Goal: Task Accomplishment & Management: Manage account settings

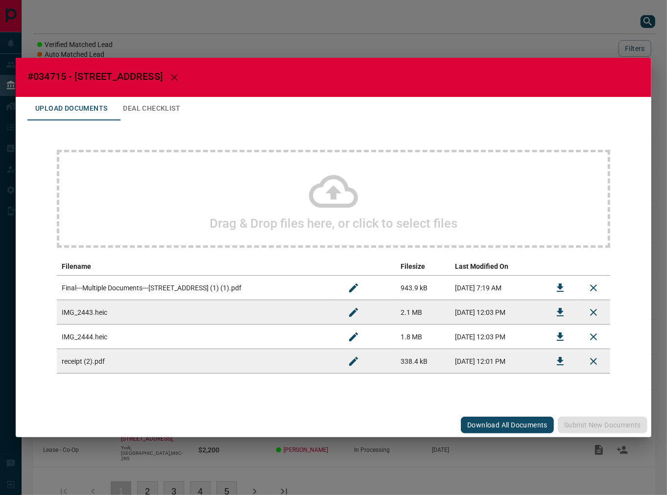
click at [555, 280] on button "Download" at bounding box center [559, 287] width 23 height 23
click at [54, 72] on span "#034715 - [STREET_ADDRESS]" at bounding box center [94, 76] width 135 height 12
copy span "034715"
click at [561, 363] on div "Download" at bounding box center [559, 360] width 31 height 10
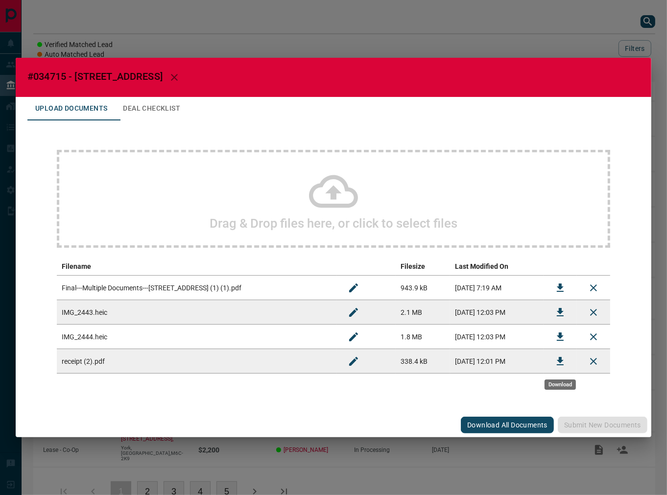
click at [566, 359] on button "Download" at bounding box center [559, 361] width 23 height 23
click at [559, 310] on icon "Download" at bounding box center [560, 312] width 7 height 8
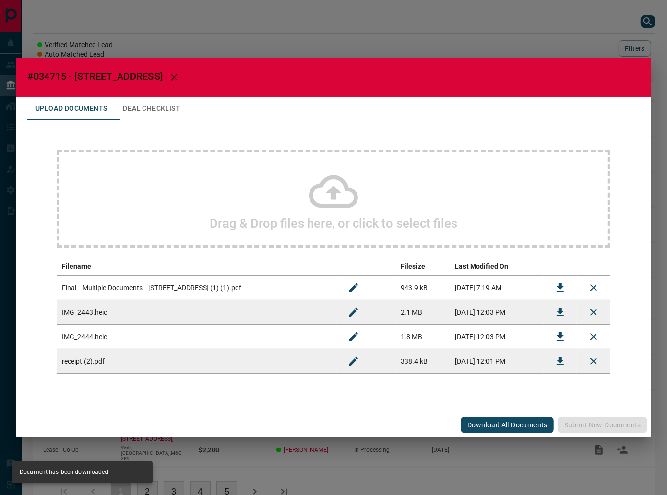
click at [556, 315] on icon "Download" at bounding box center [560, 312] width 12 height 12
click at [560, 335] on icon "Download" at bounding box center [560, 336] width 7 height 8
click at [185, 103] on button "Deal Checklist" at bounding box center [151, 108] width 73 height 23
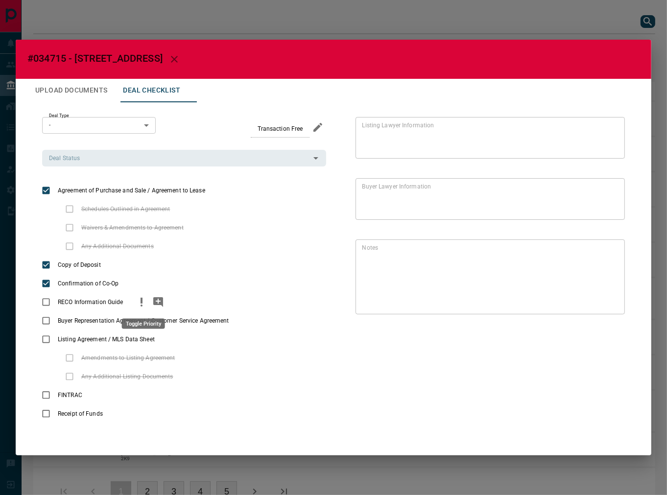
click at [134, 299] on button "priority" at bounding box center [141, 302] width 17 height 19
drag, startPoint x: 246, startPoint y: 320, endPoint x: 151, endPoint y: 222, distance: 136.7
click at [246, 318] on icon "priority" at bounding box center [248, 321] width 12 height 12
click at [120, 156] on input "Deal Status" at bounding box center [176, 158] width 262 height 11
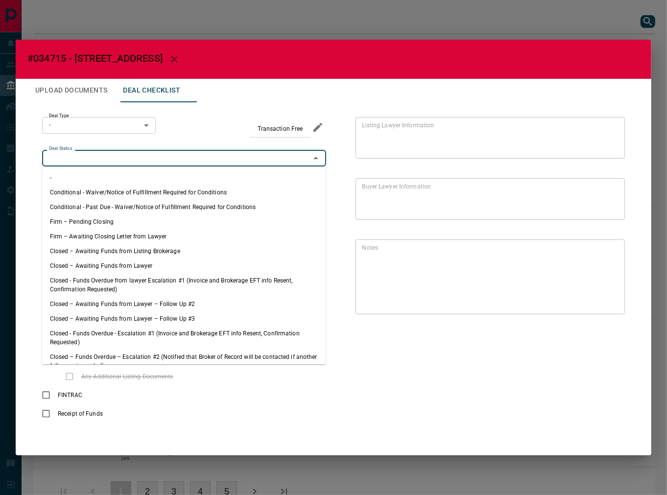
drag, startPoint x: 101, startPoint y: 218, endPoint x: 104, endPoint y: 209, distance: 9.8
click at [103, 214] on li "Firm – Pending Closing" at bounding box center [184, 221] width 284 height 15
type input "**********"
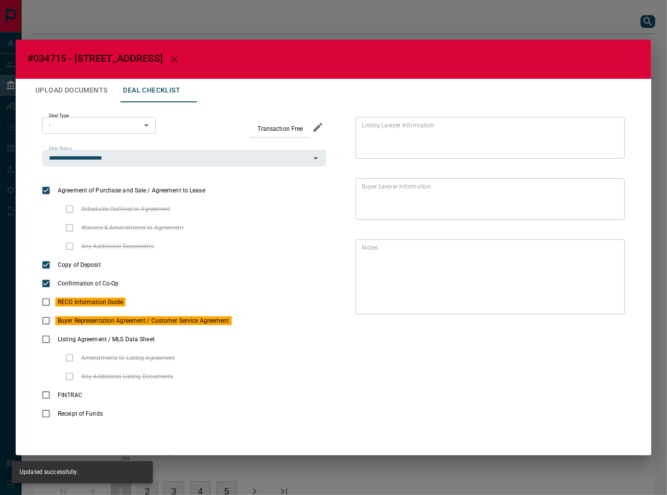
click at [107, 129] on body "Lead Transfers Leads Deals Listings Campaigns Quota Rules Agent Quotas Admin Mo…" at bounding box center [333, 262] width 667 height 525
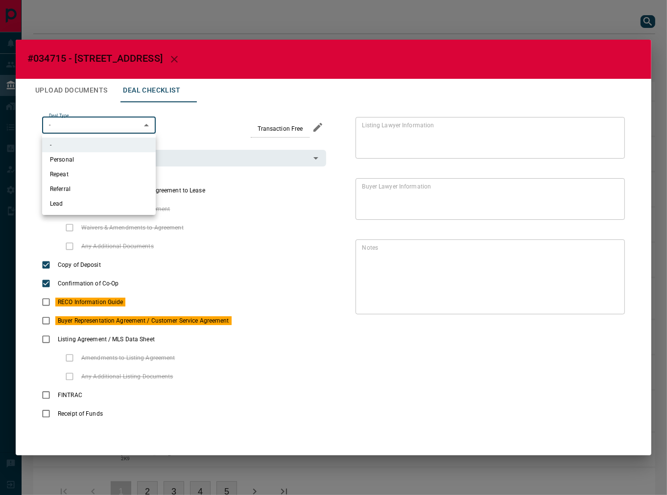
click at [84, 203] on li "Lead" at bounding box center [99, 203] width 114 height 15
type input "*"
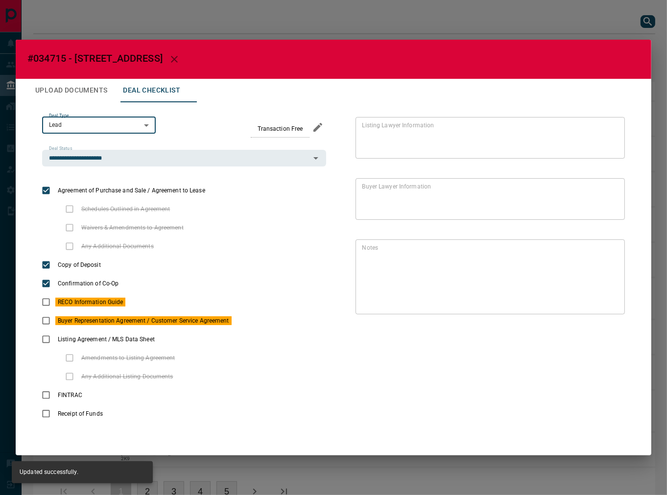
drag, startPoint x: 110, startPoint y: 100, endPoint x: 115, endPoint y: 105, distance: 7.3
click at [109, 100] on button "Upload Documents" at bounding box center [71, 90] width 88 height 23
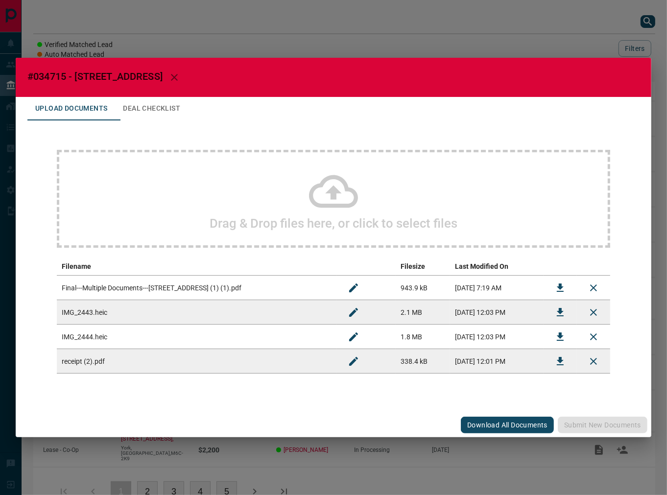
click at [199, 224] on div "Drag & Drop files here, or click to select files" at bounding box center [333, 199] width 553 height 98
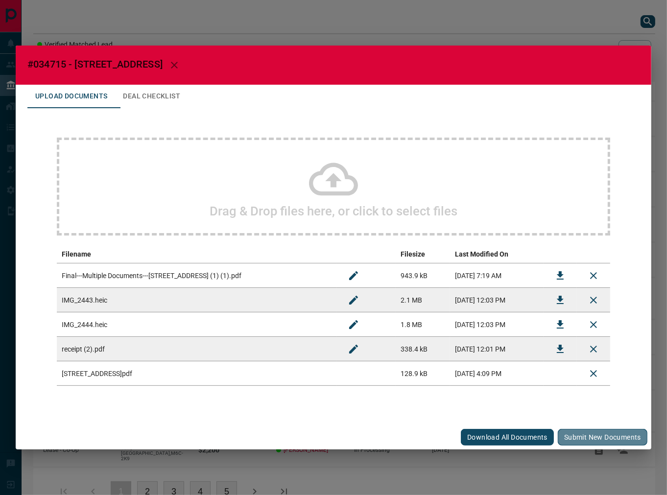
click at [596, 441] on button "Submit new documents" at bounding box center [603, 437] width 90 height 17
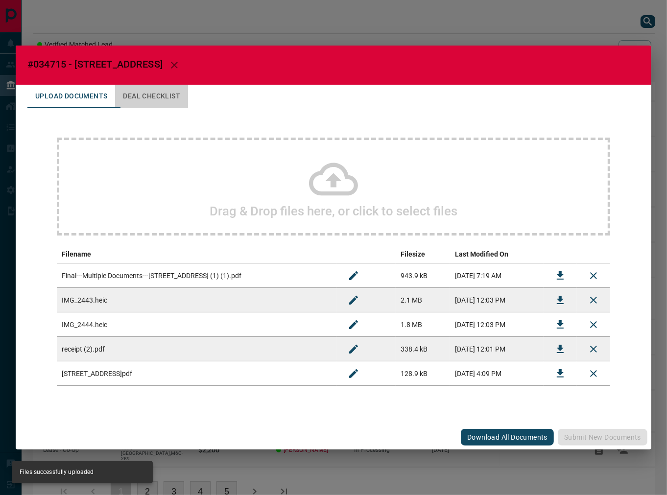
click at [134, 96] on button "Deal Checklist" at bounding box center [151, 96] width 73 height 23
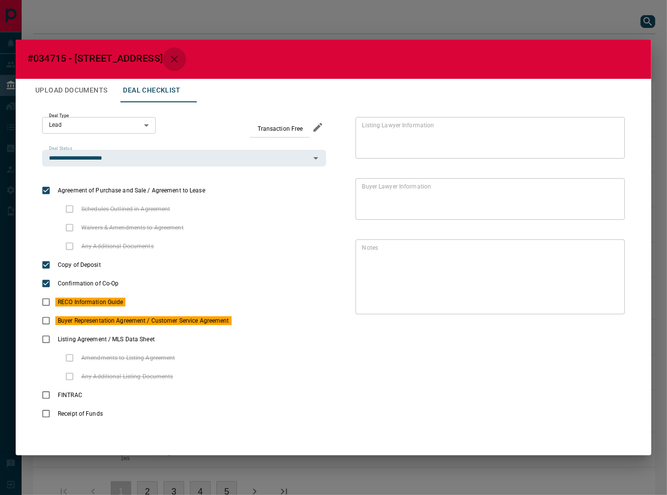
click at [186, 51] on button "button" at bounding box center [174, 58] width 23 height 23
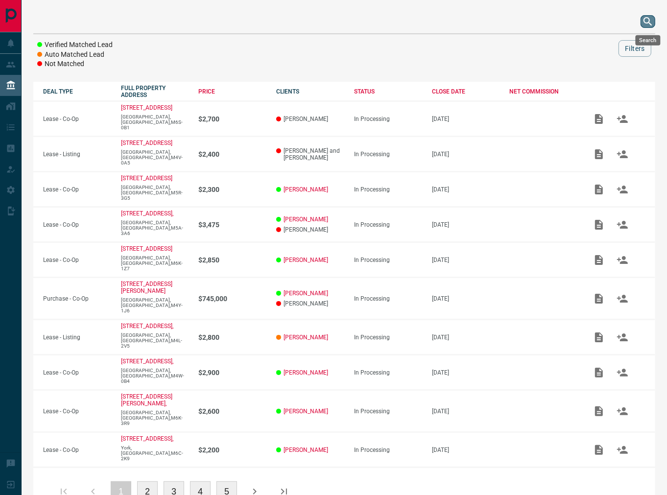
click at [641, 22] on button "search button" at bounding box center [647, 21] width 15 height 13
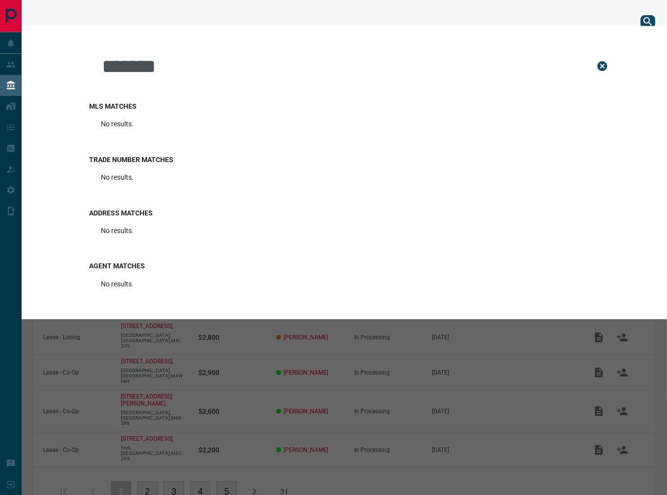
click at [123, 65] on input "*******" at bounding box center [341, 66] width 480 height 49
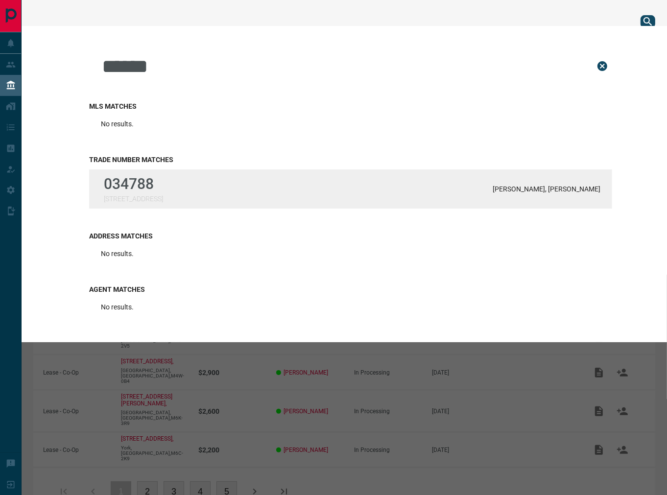
type input "******"
click at [156, 183] on p "034788" at bounding box center [133, 183] width 59 height 17
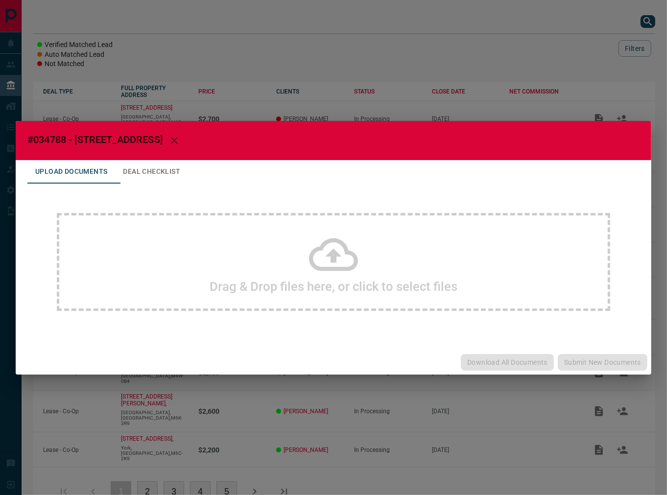
click at [300, 260] on div "Drag & Drop files here, or click to select files" at bounding box center [333, 262] width 553 height 98
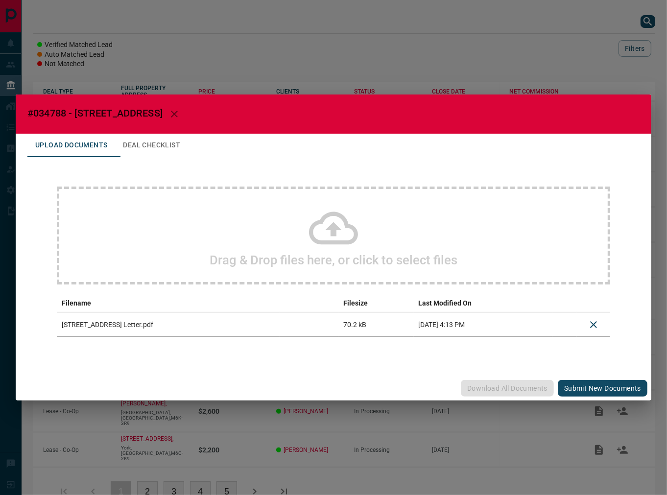
click at [579, 389] on button "Submit new documents" at bounding box center [603, 388] width 90 height 17
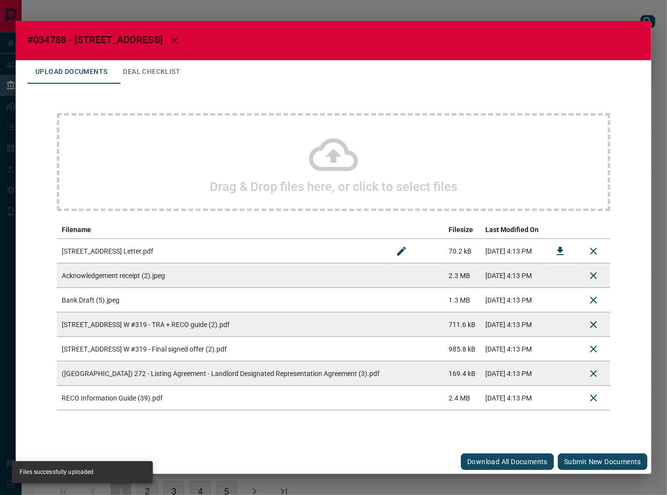
click at [579, 459] on button "Submit new documents" at bounding box center [603, 461] width 90 height 17
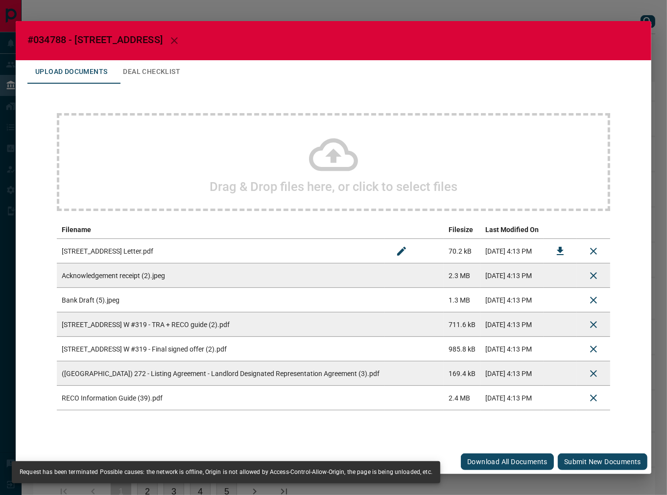
click at [578, 461] on button "Submit new documents" at bounding box center [603, 461] width 90 height 17
click at [595, 299] on icon "Delete" at bounding box center [593, 300] width 12 height 12
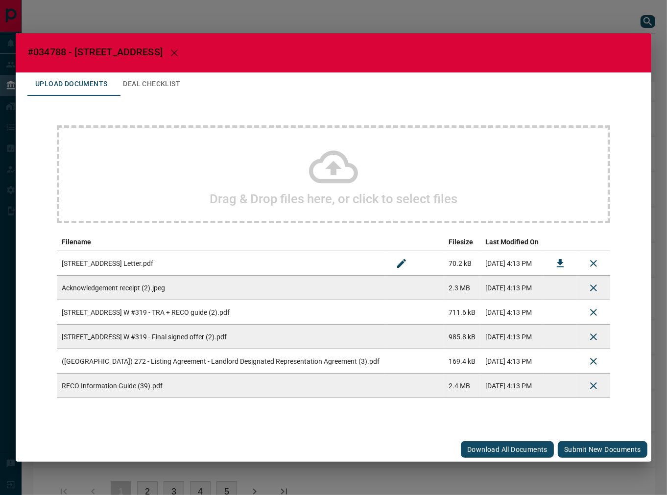
click at [576, 443] on button "Submit new documents" at bounding box center [603, 449] width 90 height 17
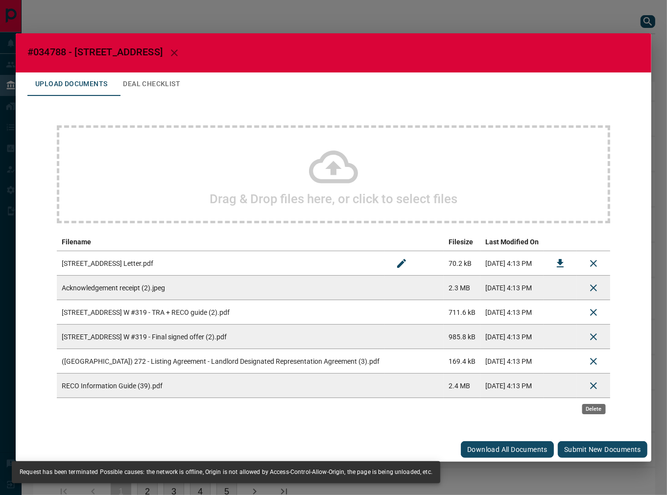
click at [598, 387] on icon "Delete" at bounding box center [593, 386] width 12 height 12
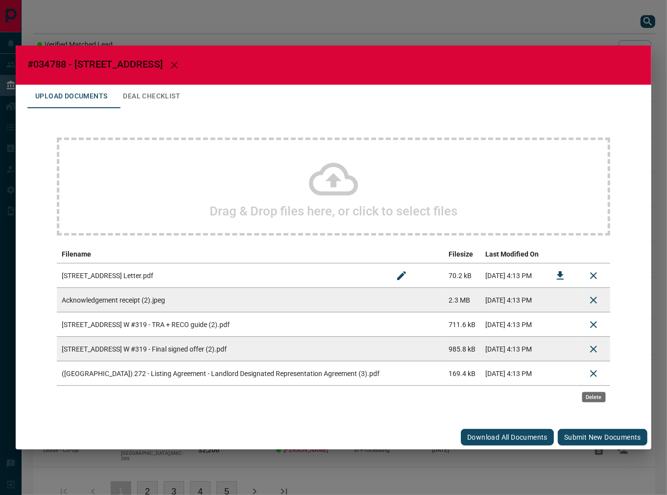
click at [590, 375] on icon "Delete" at bounding box center [593, 373] width 7 height 7
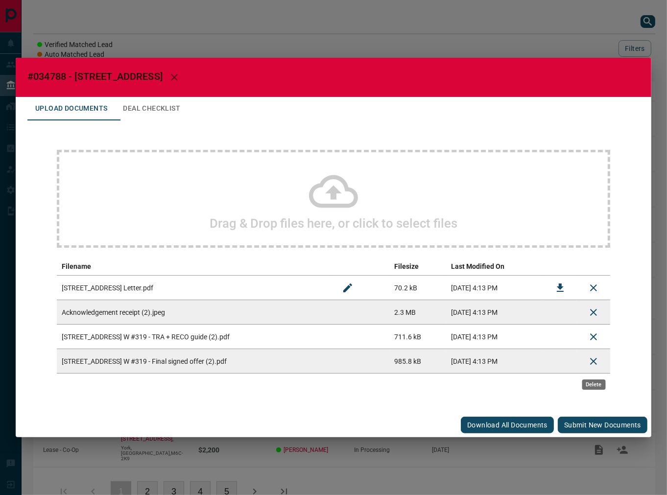
click at [589, 356] on icon "Delete" at bounding box center [593, 361] width 12 height 12
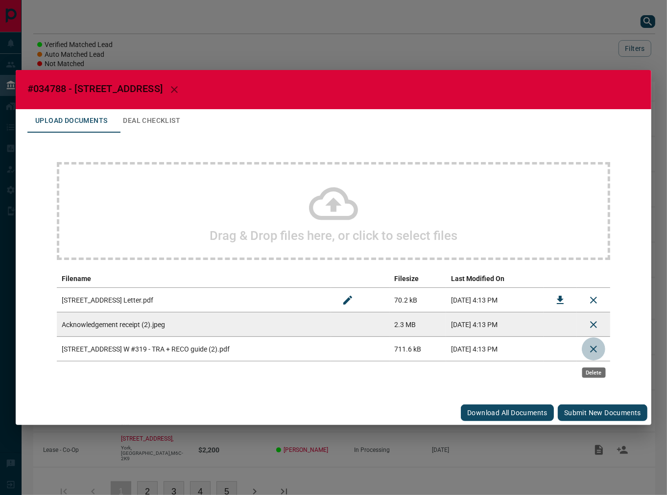
click at [590, 349] on icon "Delete" at bounding box center [593, 349] width 12 height 12
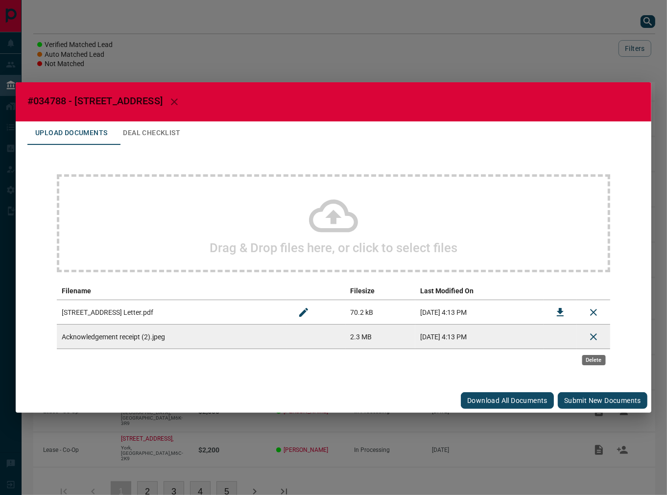
click at [594, 335] on icon "Delete" at bounding box center [593, 336] width 7 height 7
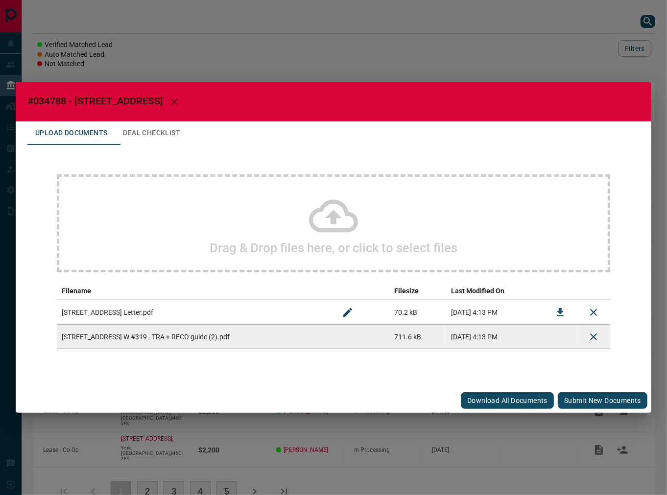
click at [592, 394] on button "Submit new documents" at bounding box center [603, 400] width 90 height 17
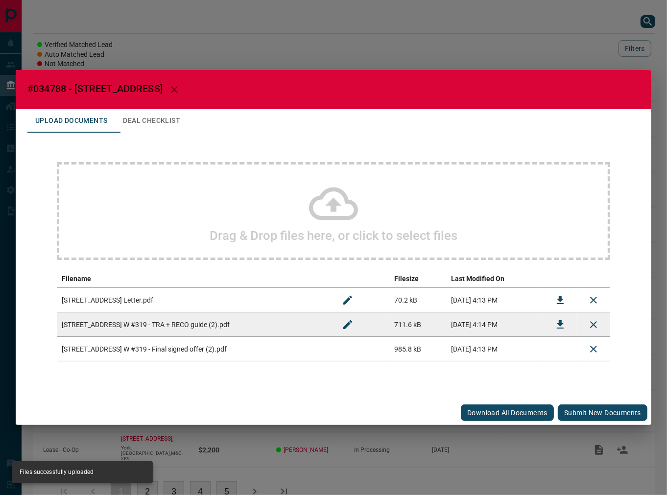
click at [580, 413] on button "Submit new documents" at bounding box center [603, 412] width 90 height 17
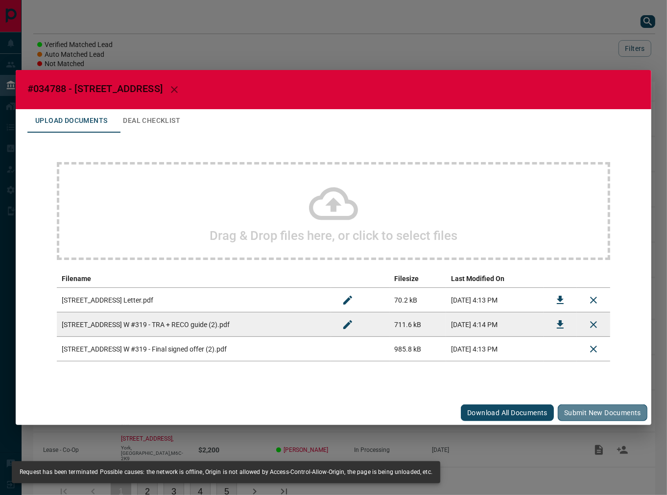
click at [608, 408] on button "Submit new documents" at bounding box center [603, 412] width 90 height 17
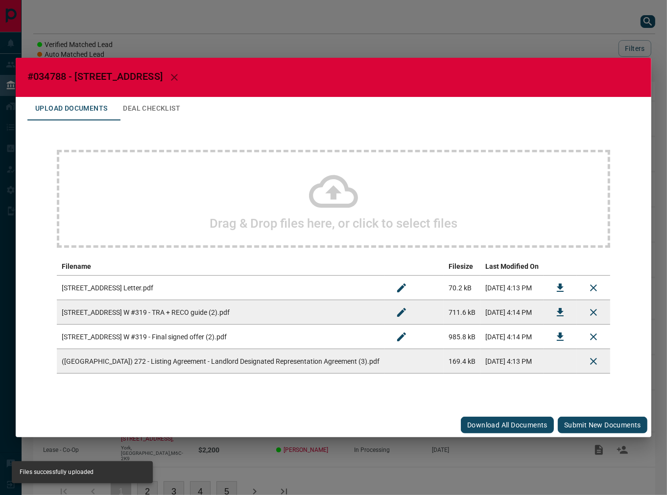
click at [572, 420] on button "Submit new documents" at bounding box center [603, 425] width 90 height 17
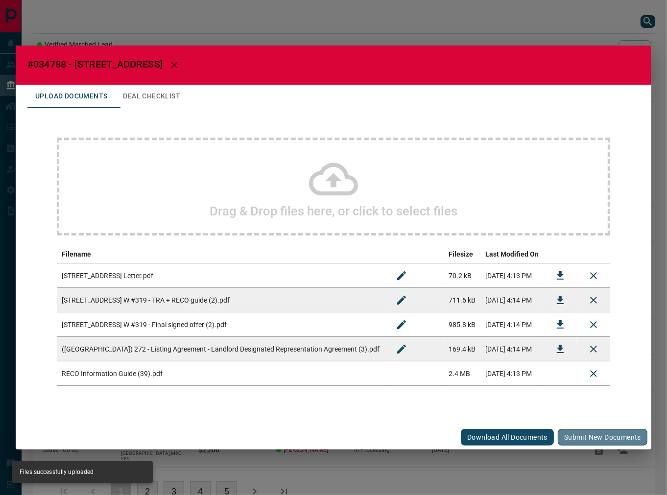
click at [585, 434] on button "Submit new documents" at bounding box center [603, 437] width 90 height 17
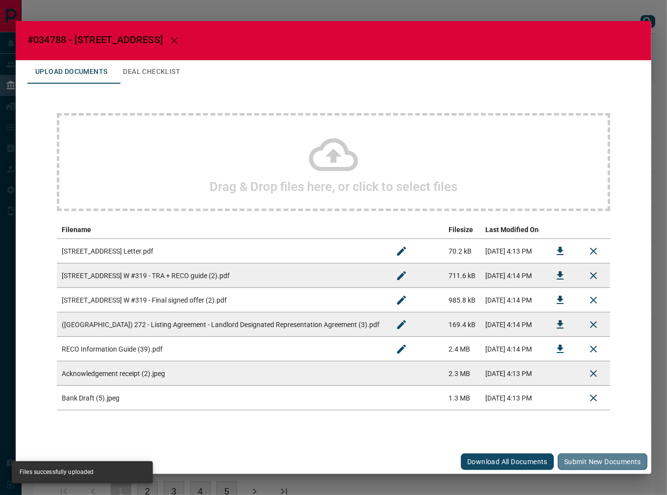
click at [597, 466] on button "Submit new documents" at bounding box center [603, 461] width 90 height 17
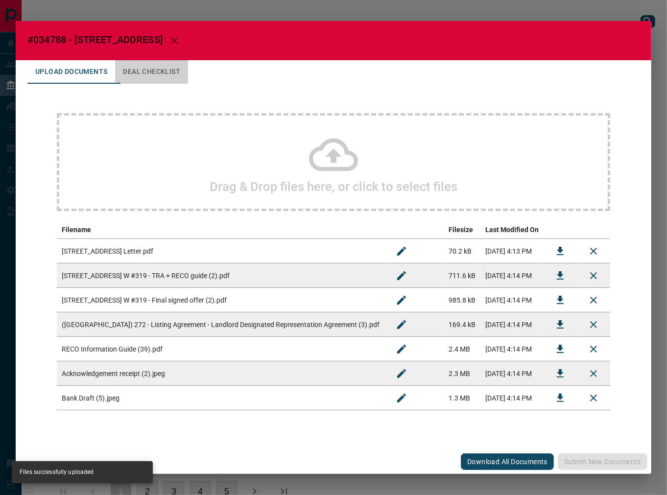
click at [188, 73] on button "Deal Checklist" at bounding box center [151, 71] width 73 height 23
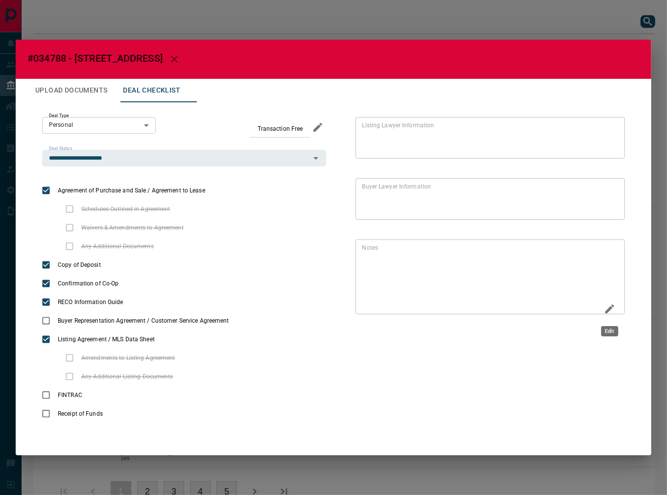
click at [608, 305] on icon "Edit" at bounding box center [610, 309] width 12 height 12
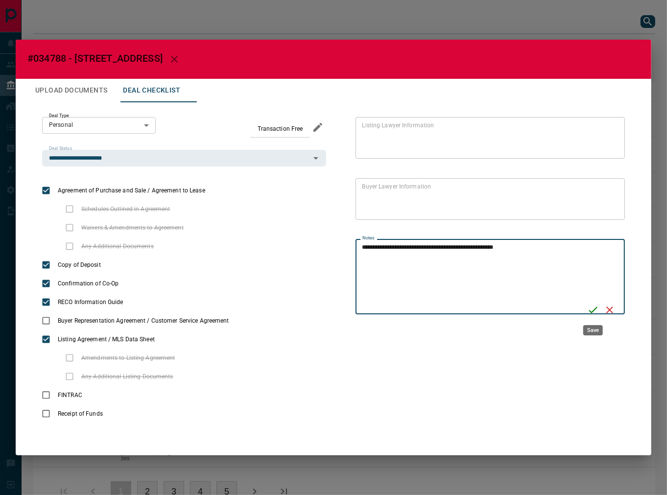
type textarea "**********"
click at [591, 309] on icon "Save" at bounding box center [593, 310] width 12 height 12
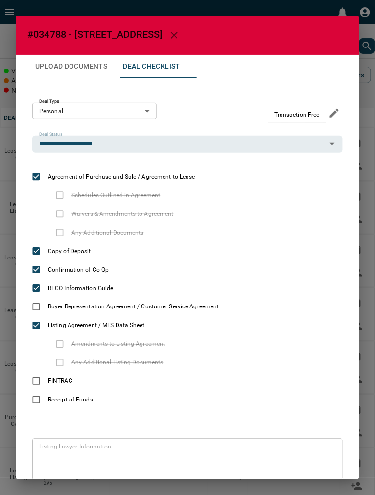
click at [70, 67] on button "Upload Documents" at bounding box center [71, 66] width 88 height 23
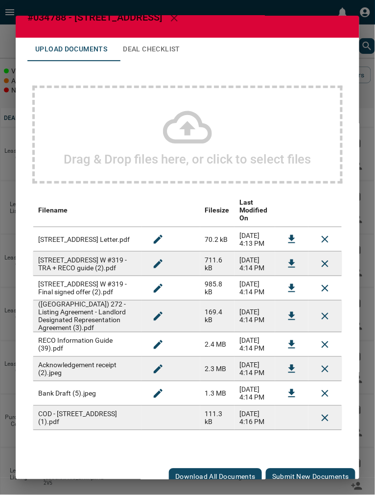
scroll to position [25, 0]
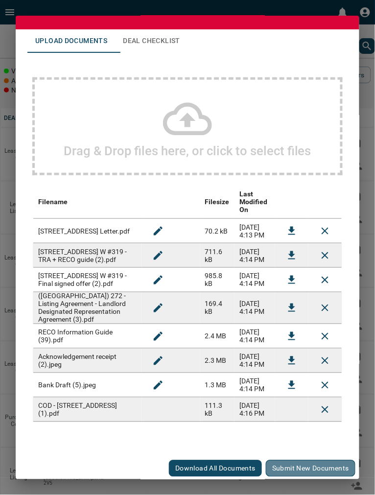
click at [333, 467] on button "Submit new documents" at bounding box center [311, 468] width 90 height 17
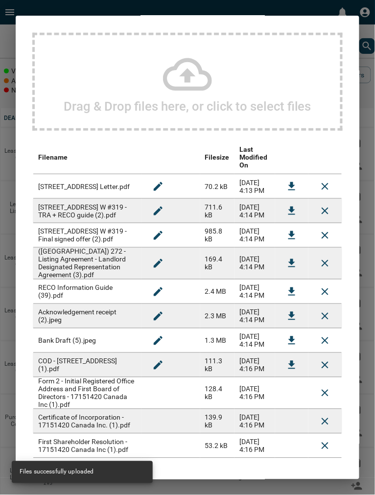
scroll to position [113, 0]
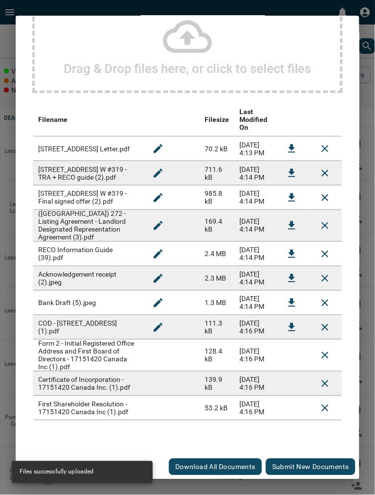
click at [281, 464] on button "Submit new documents" at bounding box center [311, 467] width 90 height 17
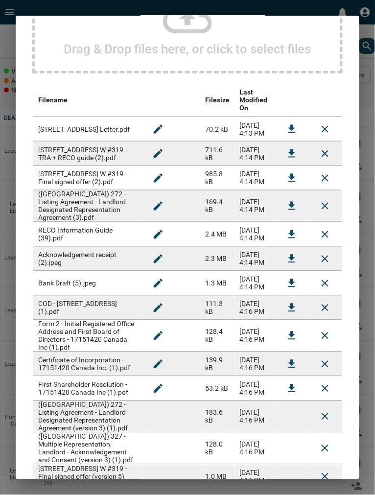
scroll to position [207, 0]
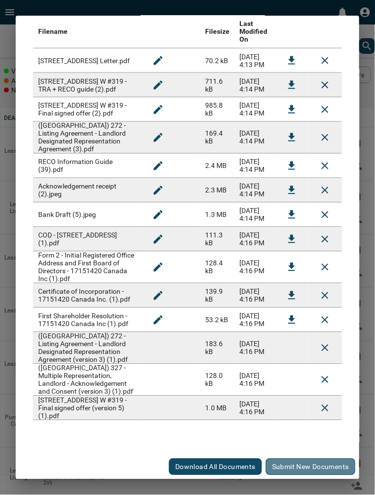
click at [298, 462] on button "Submit new documents" at bounding box center [311, 467] width 90 height 17
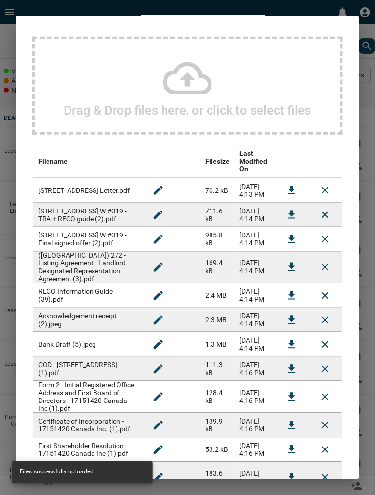
scroll to position [0, 0]
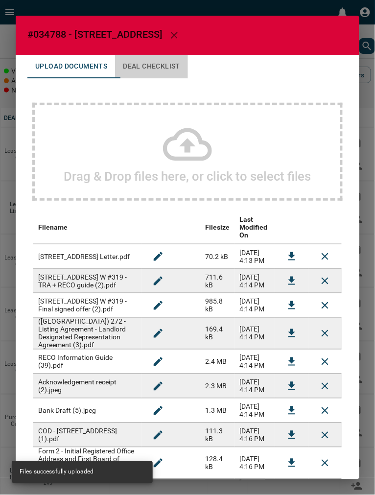
click at [170, 57] on button "Deal Checklist" at bounding box center [151, 66] width 73 height 23
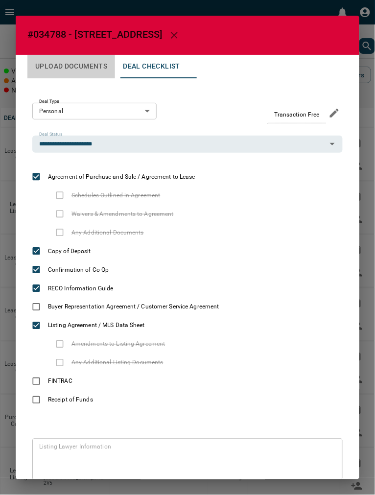
click at [99, 64] on button "Upload Documents" at bounding box center [71, 66] width 88 height 23
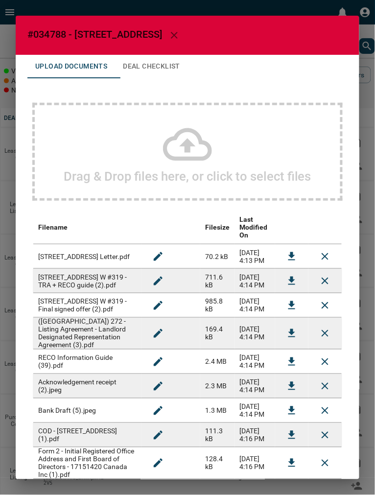
click at [161, 72] on button "Deal Checklist" at bounding box center [151, 66] width 73 height 23
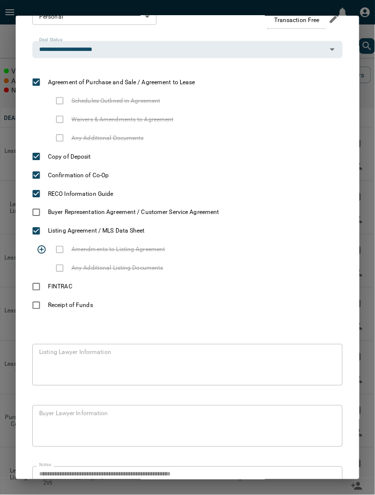
scroll to position [218, 0]
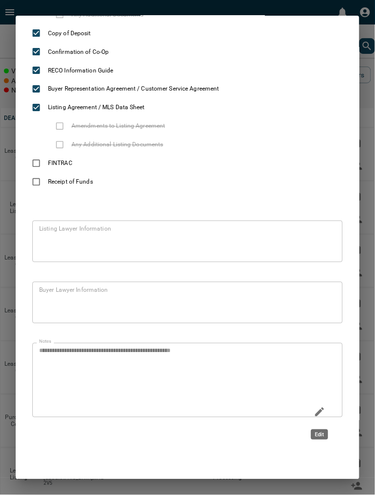
click at [319, 409] on icon "Edit" at bounding box center [320, 412] width 12 height 12
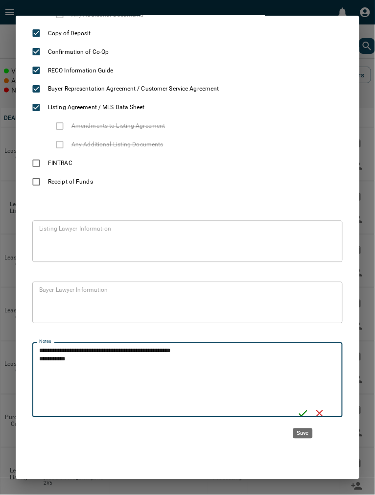
type textarea "**********"
click at [301, 412] on icon "Save" at bounding box center [303, 414] width 12 height 12
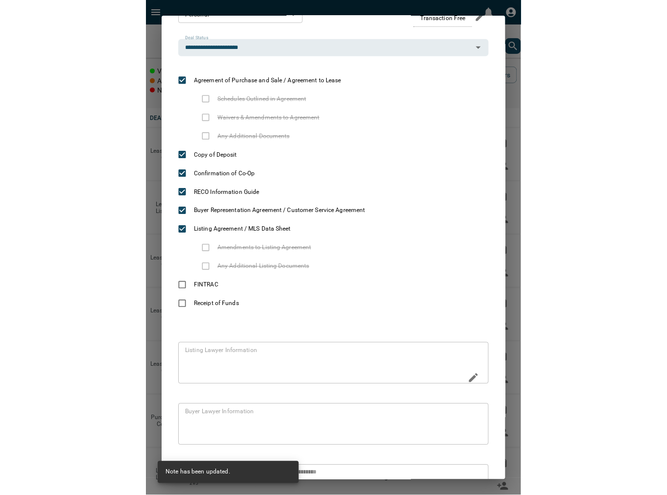
scroll to position [0, 0]
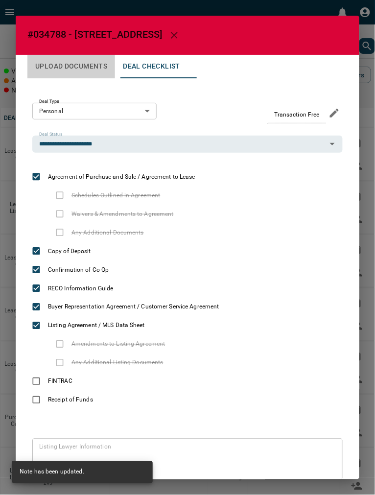
click at [98, 68] on button "Upload Documents" at bounding box center [71, 66] width 88 height 23
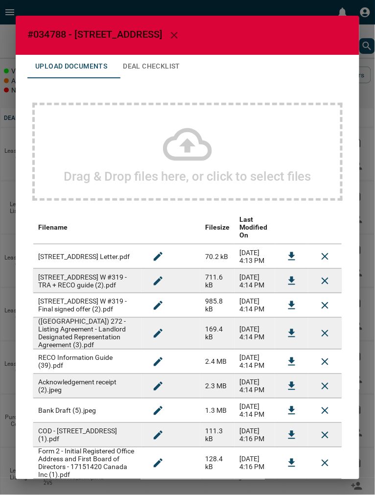
click at [56, 31] on span "#034788 - [STREET_ADDRESS]" at bounding box center [94, 34] width 135 height 12
copy span "034788"
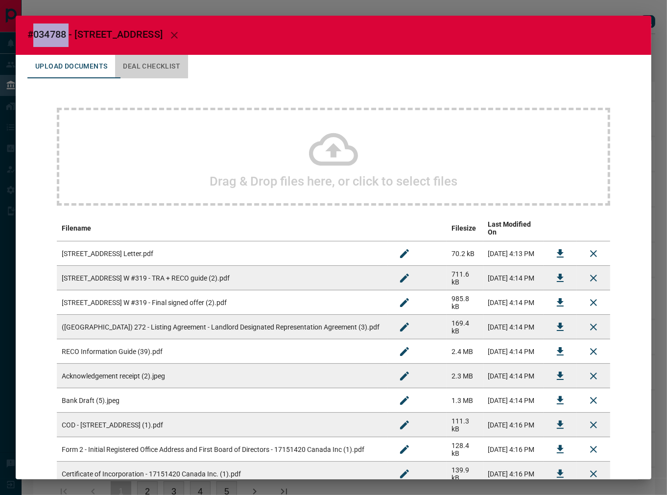
click at [152, 59] on button "Deal Checklist" at bounding box center [151, 66] width 73 height 23
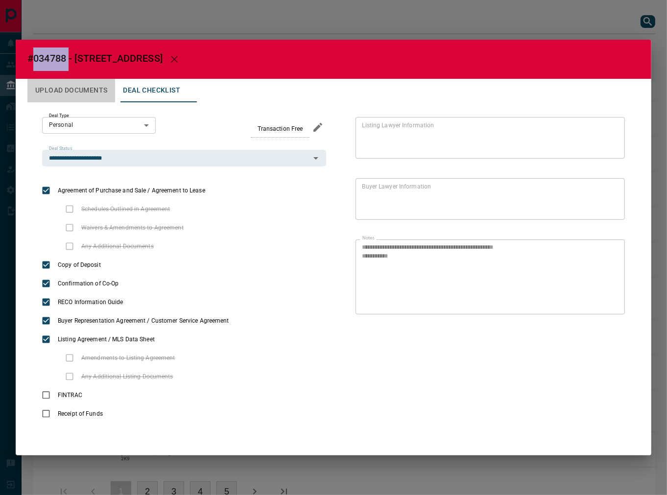
click at [64, 89] on button "Upload Documents" at bounding box center [71, 90] width 88 height 23
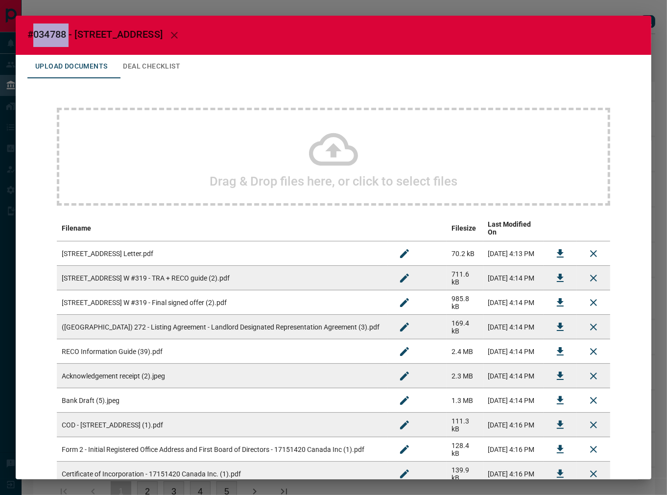
click at [173, 71] on button "Deal Checklist" at bounding box center [151, 66] width 73 height 23
